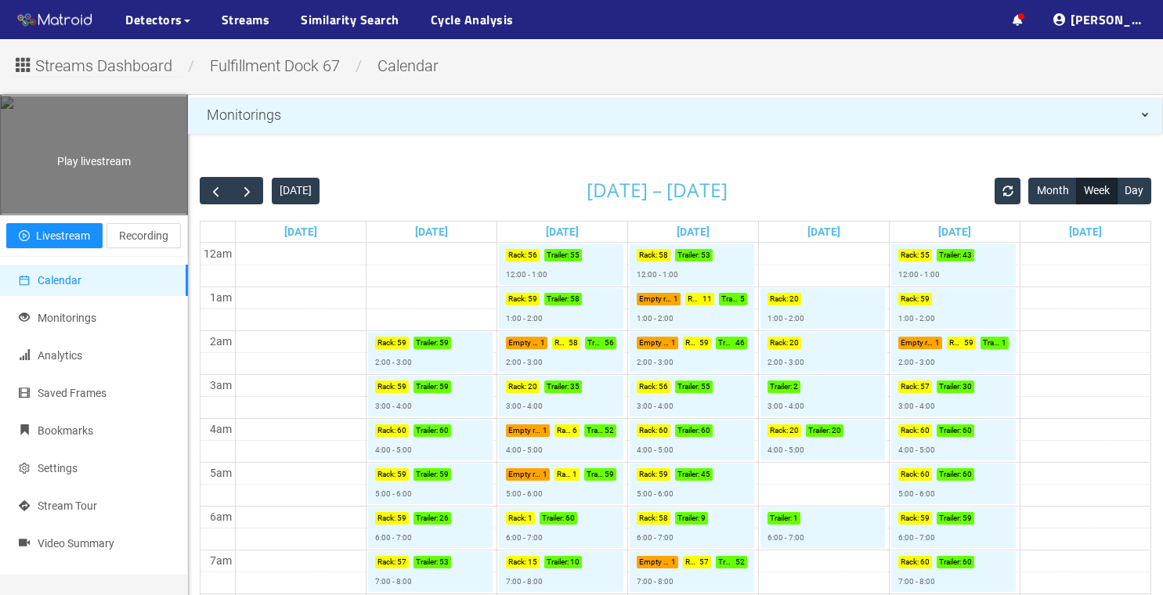
click at [148, 182] on div "Play livestream" at bounding box center [94, 154] width 186 height 117
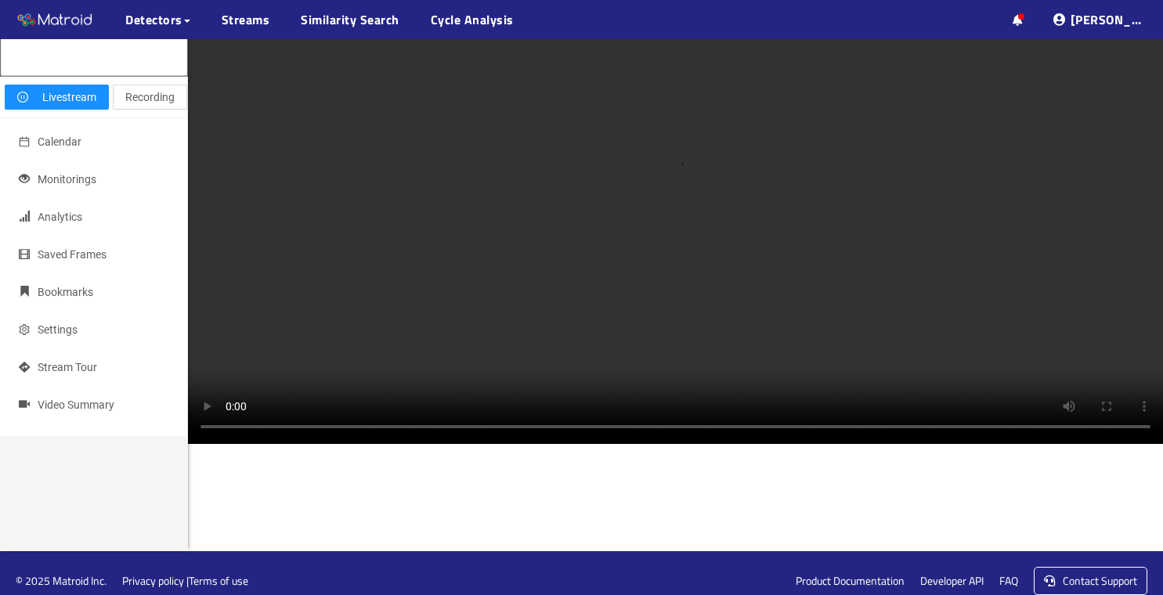
scroll to position [139, 0]
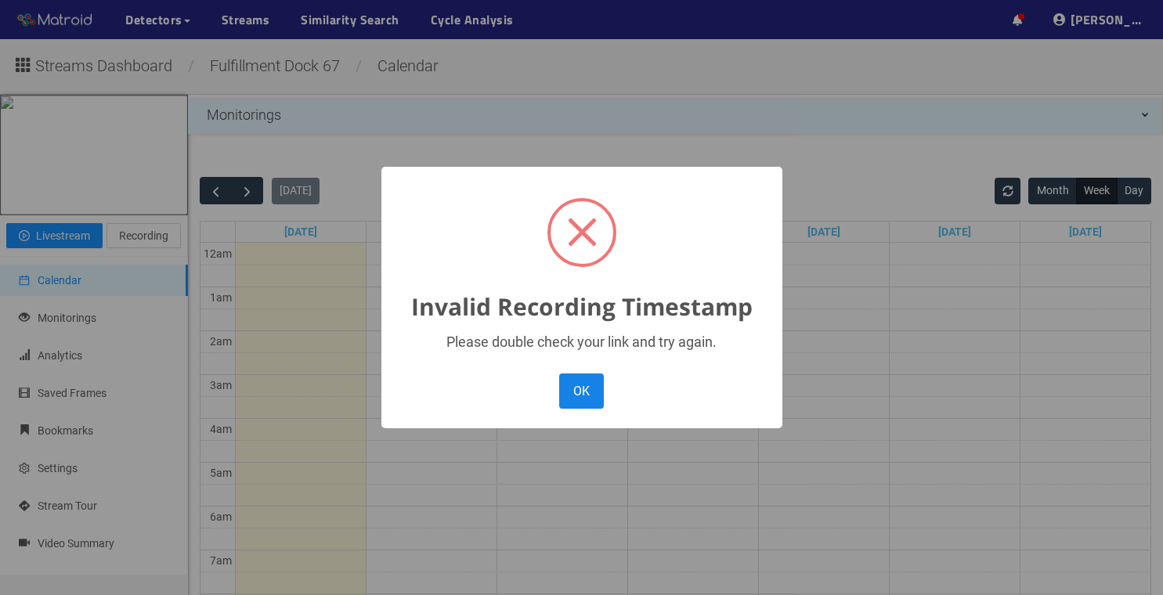
click at [595, 385] on button "OK" at bounding box center [581, 390] width 44 height 35
click at [584, 385] on button "OK" at bounding box center [581, 390] width 44 height 35
